Goal: Task Accomplishment & Management: Use online tool/utility

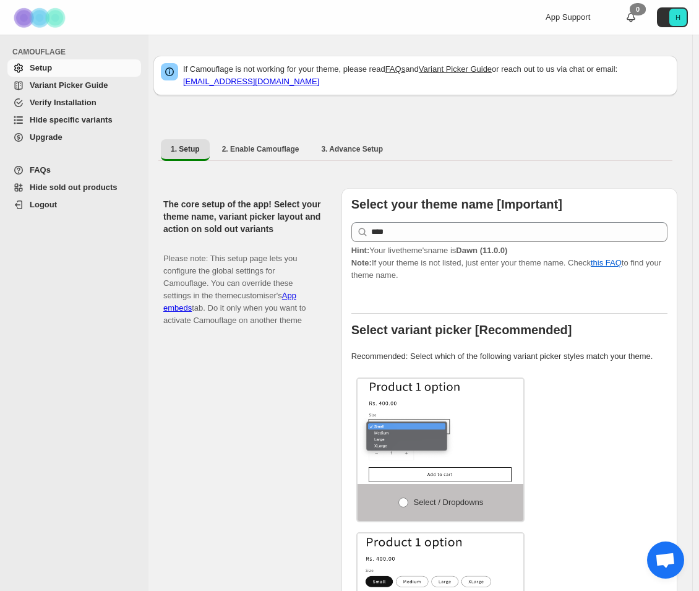
click at [96, 118] on span "Hide specific variants" at bounding box center [71, 119] width 83 height 9
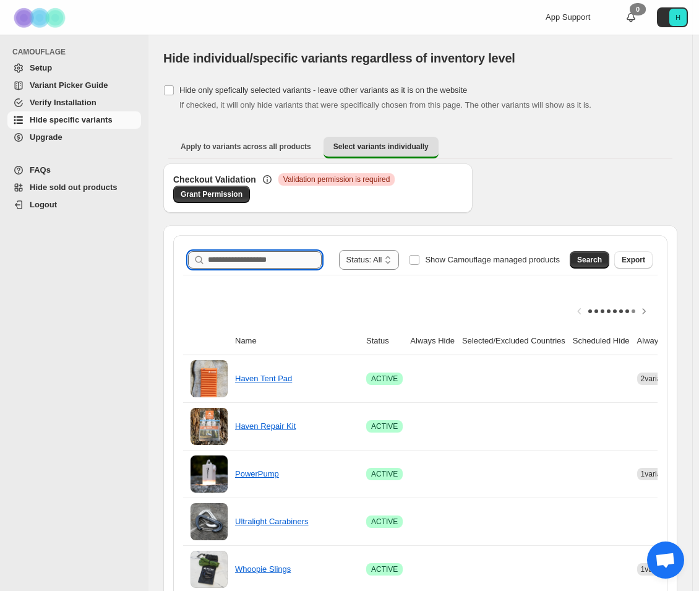
click at [264, 258] on input "Search product name" at bounding box center [265, 259] width 114 height 17
type input "**********"
click at [594, 262] on span "Search" at bounding box center [589, 260] width 25 height 10
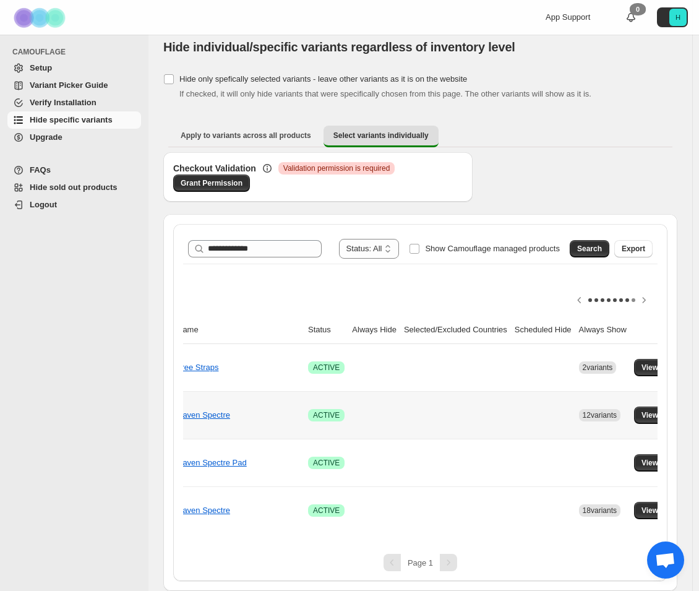
scroll to position [0, 85]
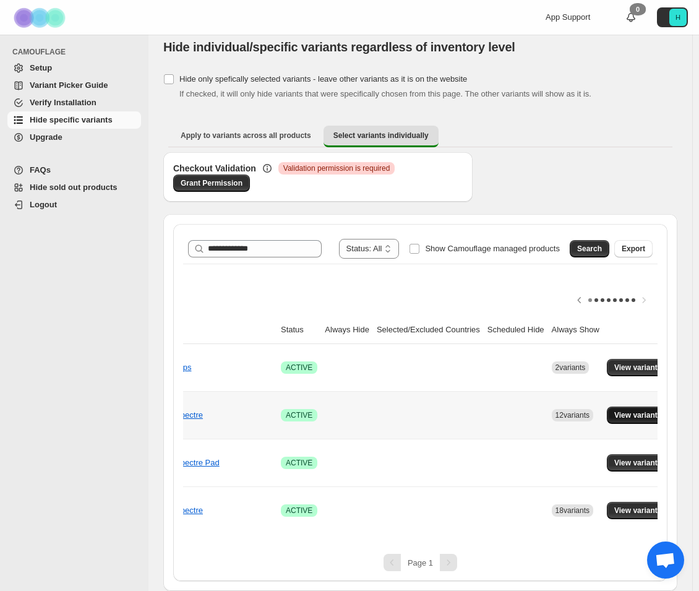
click at [617, 410] on span "View variants" at bounding box center [638, 415] width 48 height 10
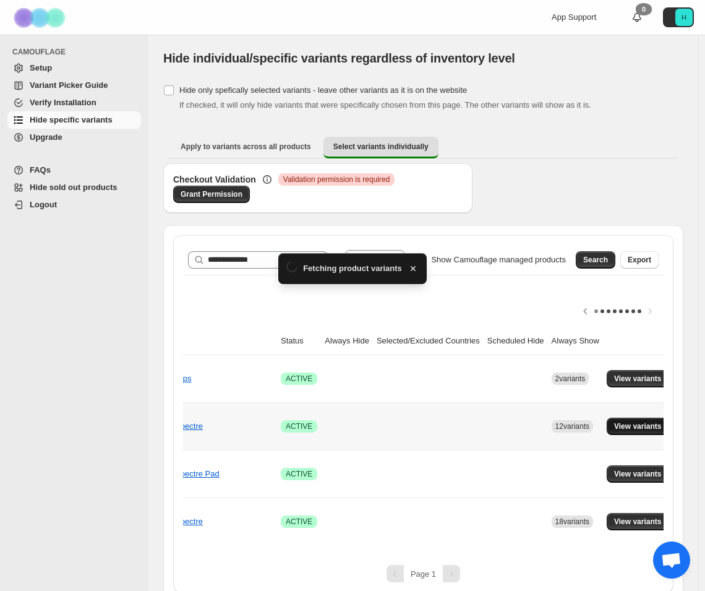
scroll to position [20, 0]
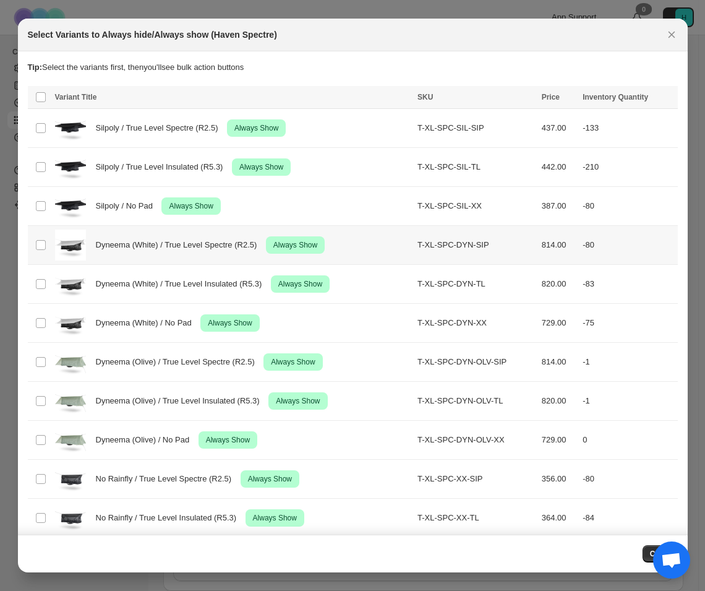
click at [146, 241] on span "Dyneema (White) / True Level Spectre (R2.5)" at bounding box center [180, 245] width 168 height 12
click at [138, 280] on span "Dyneema (White) / True Level Insulated (R5.3)" at bounding box center [182, 284] width 173 height 12
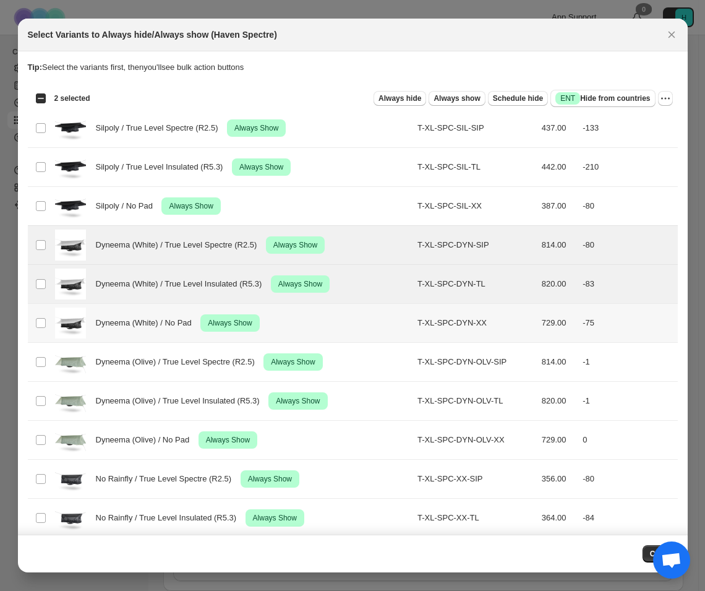
click at [132, 311] on div "Dyneema (White) / No Pad Success Always Show" at bounding box center [233, 322] width 356 height 31
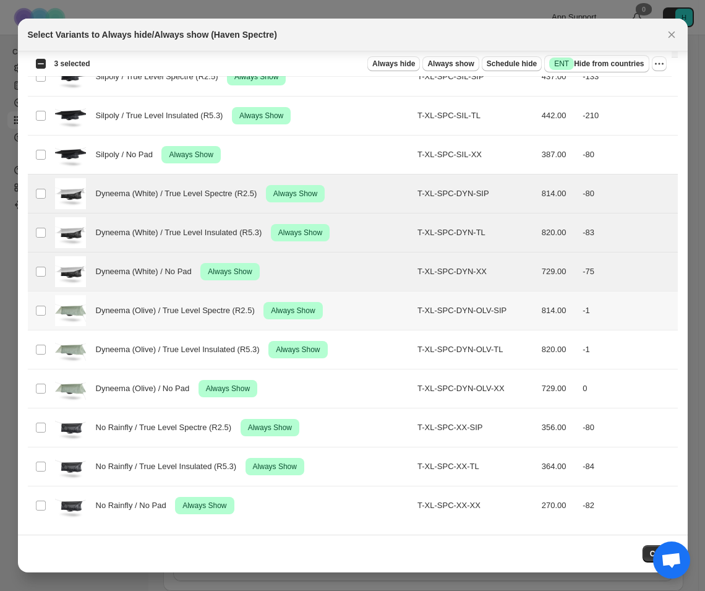
scroll to position [51, 0]
click at [153, 308] on span "Dyneema (Olive) / True Level Spectre (R2.5)" at bounding box center [179, 310] width 166 height 12
click at [149, 349] on span "Dyneema (Olive) / True Level Insulated (R5.3)" at bounding box center [181, 349] width 171 height 12
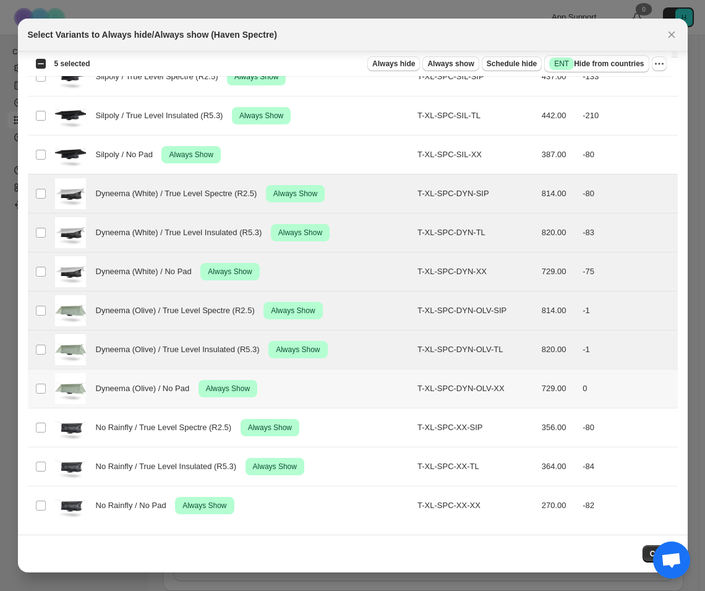
click at [143, 382] on span "Dyneema (Olive) / No Pad" at bounding box center [146, 388] width 101 height 12
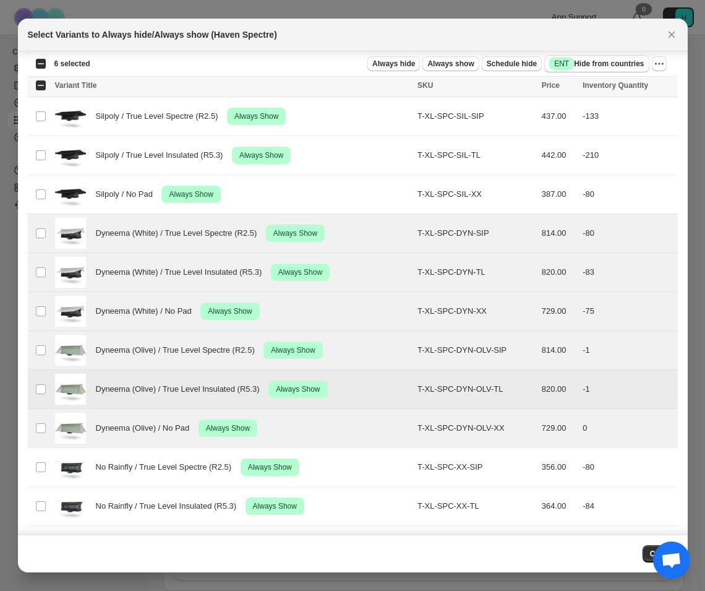
scroll to position [0, 0]
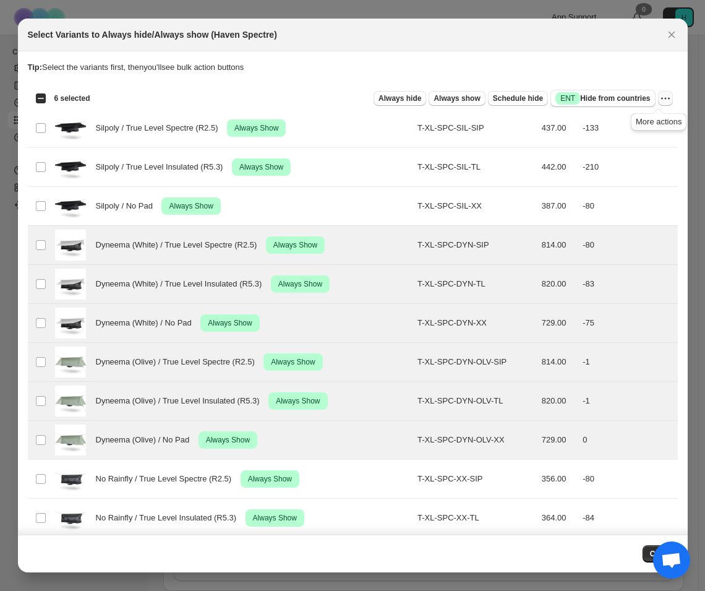
click at [659, 100] on icon "More actions" at bounding box center [665, 98] width 12 height 12
click at [659, 97] on icon "More actions" at bounding box center [665, 98] width 12 height 12
click at [621, 100] on span "Success ENT Hide from countries" at bounding box center [602, 98] width 95 height 12
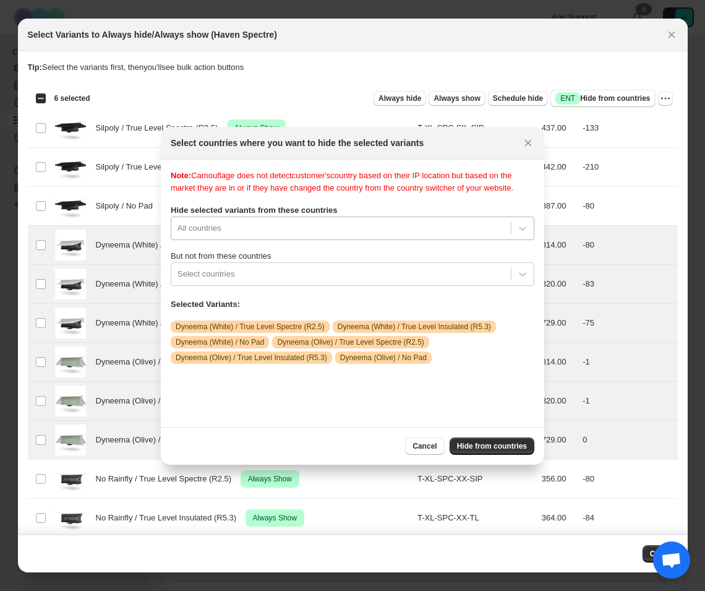
click at [219, 231] on div ":r11:" at bounding box center [341, 228] width 327 height 15
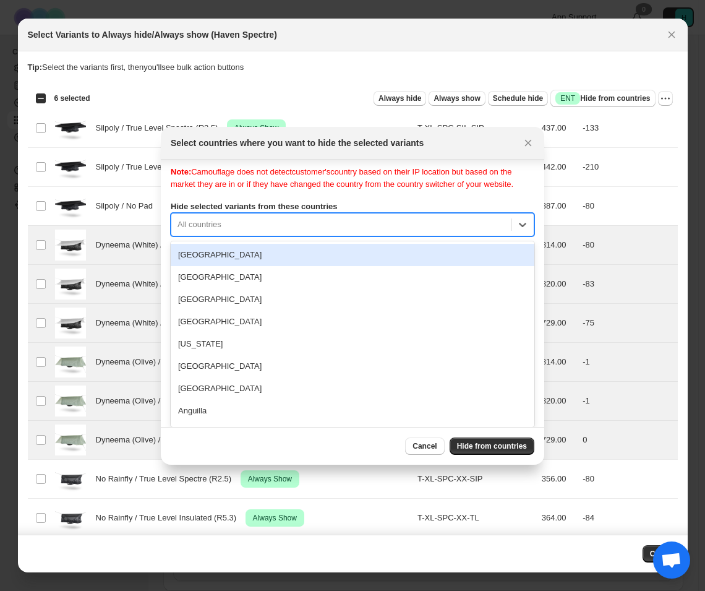
click at [236, 229] on div ":r11:" at bounding box center [341, 224] width 327 height 15
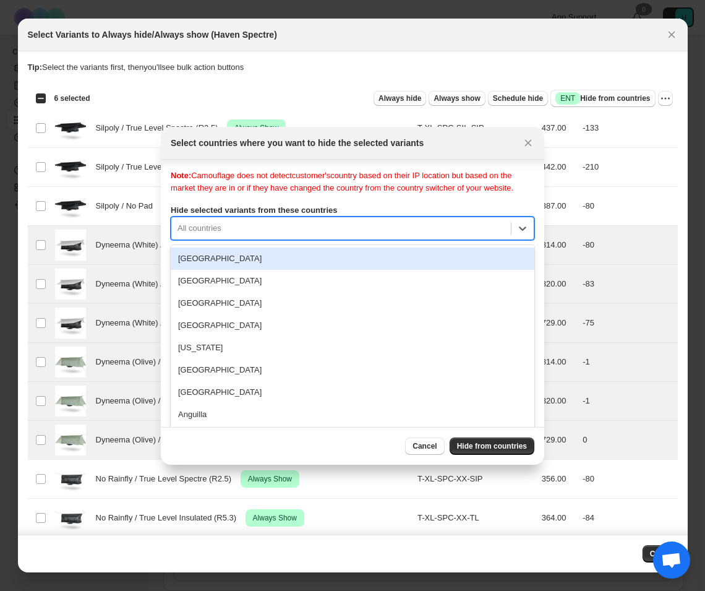
click at [254, 227] on div ":r11:" at bounding box center [341, 228] width 327 height 15
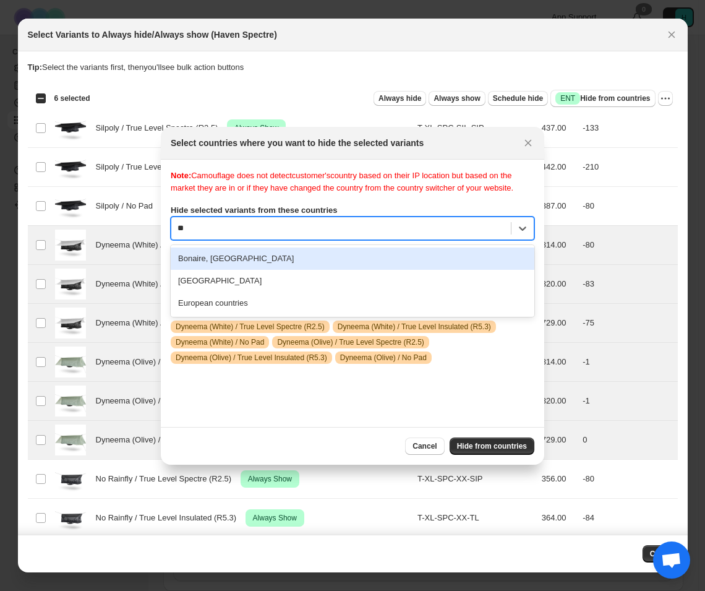
type input "***"
click at [247, 254] on div "European countries" at bounding box center [353, 258] width 364 height 22
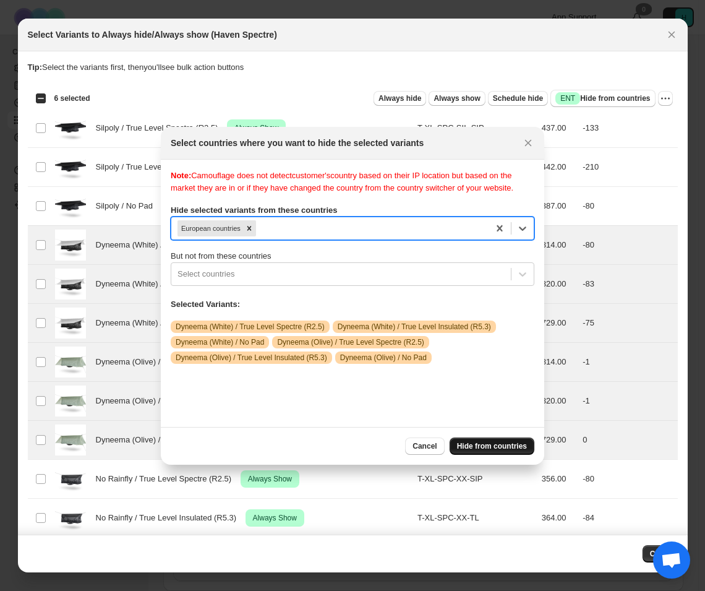
click at [471, 448] on span "Hide from countries" at bounding box center [492, 446] width 70 height 10
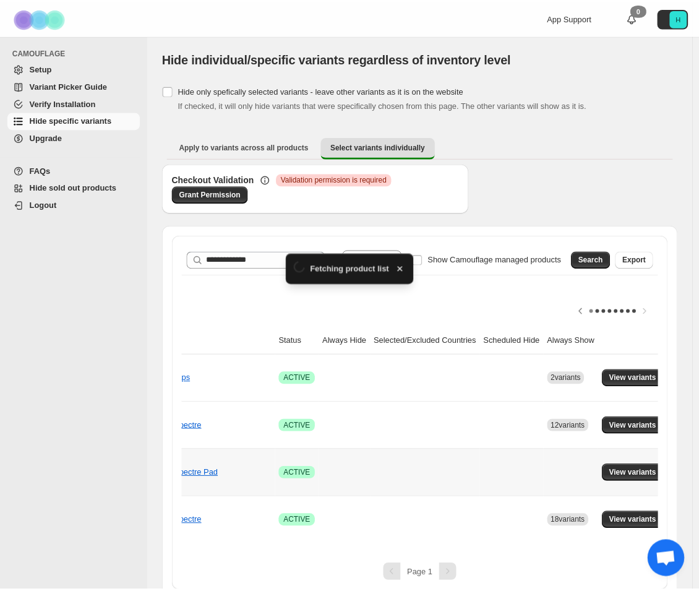
scroll to position [20, 0]
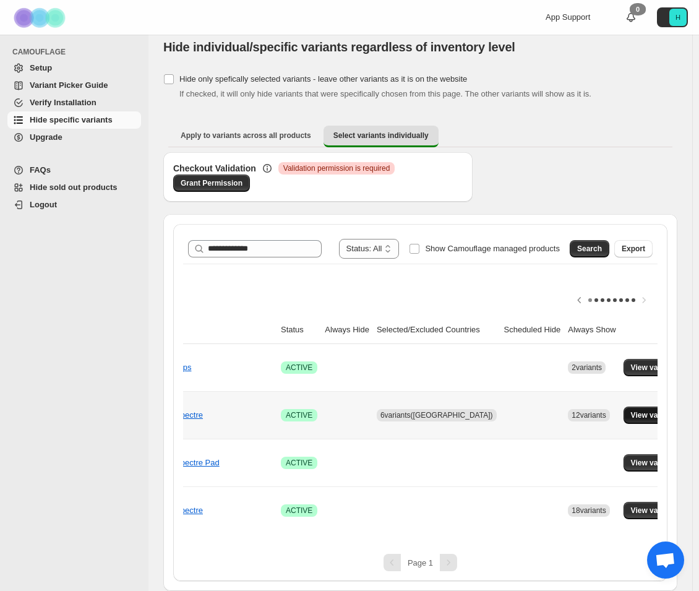
click at [631, 410] on span "View variants" at bounding box center [655, 415] width 48 height 10
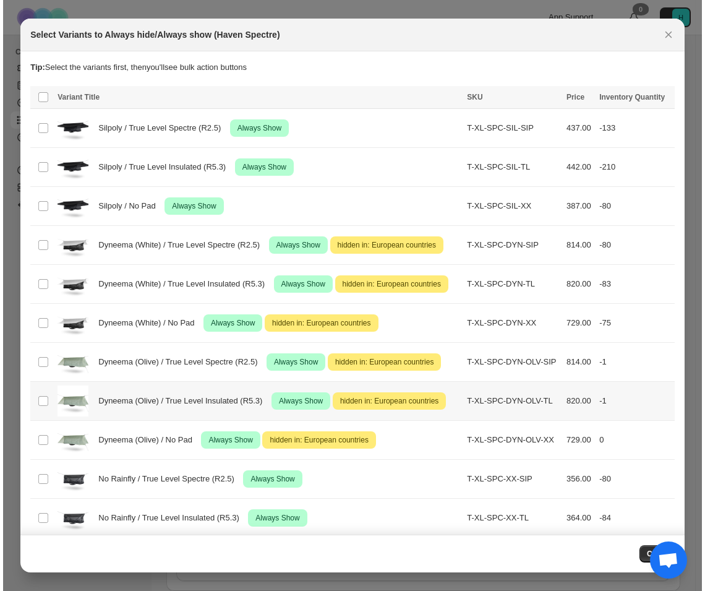
scroll to position [0, 0]
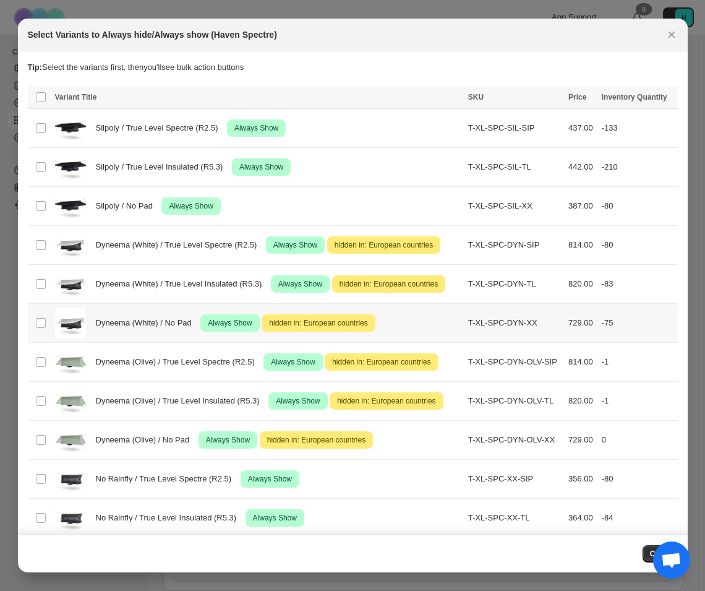
click at [314, 325] on span "hidden in: European countries" at bounding box center [318, 322] width 103 height 15
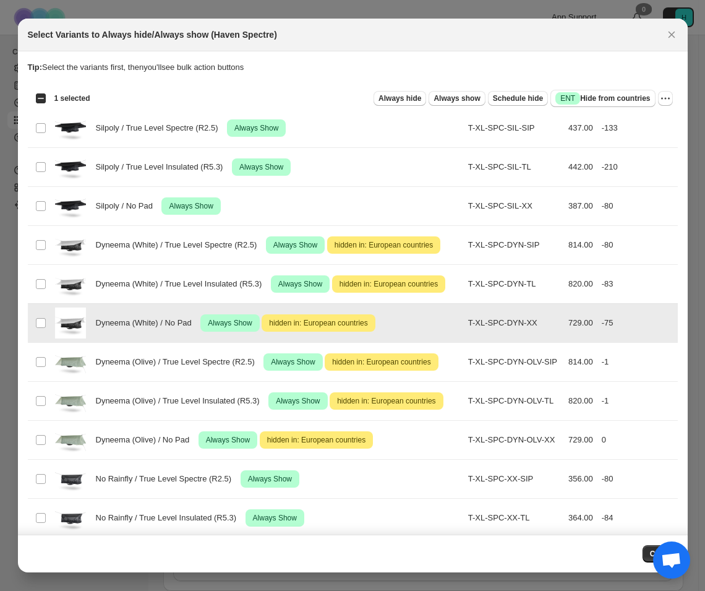
click at [314, 325] on span "hidden in: European countries" at bounding box center [318, 322] width 103 height 15
